Goal: Navigation & Orientation: Understand site structure

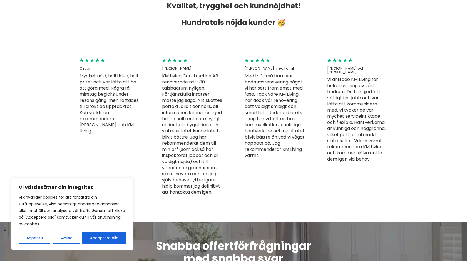
scroll to position [1488, 0]
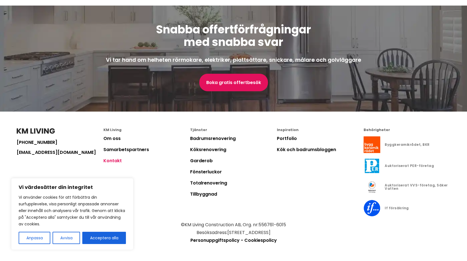
click at [119, 164] on link "Kontakt" at bounding box center [112, 160] width 18 height 6
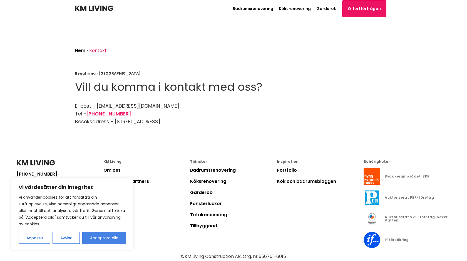
click at [112, 237] on button "Acceptera alla" at bounding box center [104, 238] width 44 height 12
checkbox input "true"
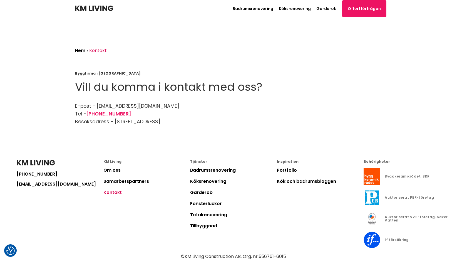
scroll to position [32, 0]
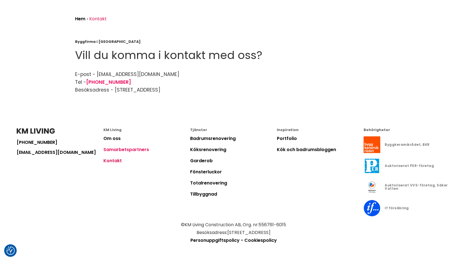
click at [121, 147] on link "Samarbetspartners" at bounding box center [126, 149] width 46 height 6
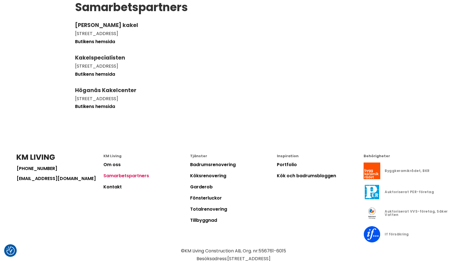
scroll to position [64, 0]
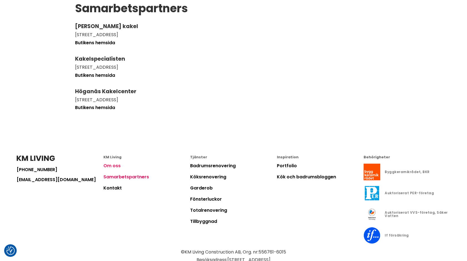
click at [115, 163] on link "Om oss" at bounding box center [111, 165] width 17 height 6
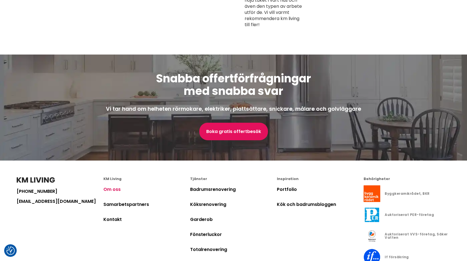
scroll to position [1668, 0]
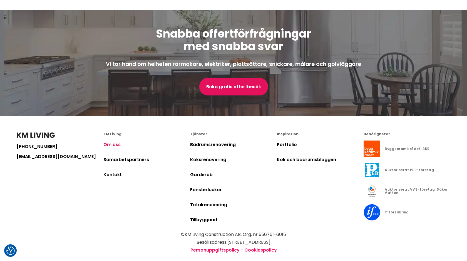
click at [286, 140] on li "Portfolio" at bounding box center [320, 147] width 87 height 15
click at [286, 141] on link "Portfolio" at bounding box center [287, 144] width 20 height 6
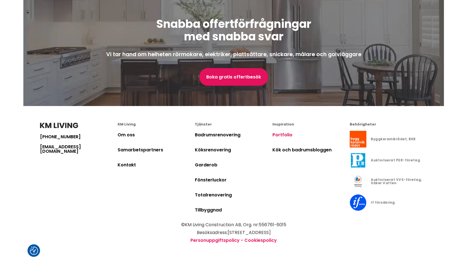
scroll to position [776, 0]
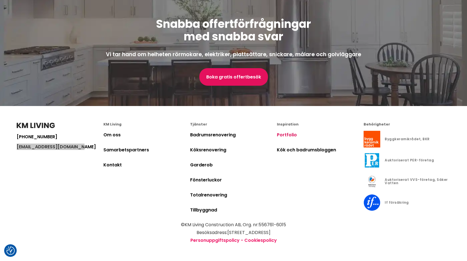
drag, startPoint x: 55, startPoint y: 148, endPoint x: 69, endPoint y: 0, distance: 148.4
